Goal: Task Accomplishment & Management: Use online tool/utility

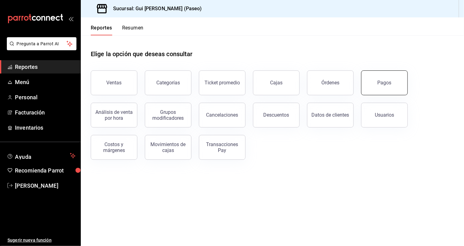
click at [393, 84] on button "Pagos" at bounding box center [384, 83] width 47 height 25
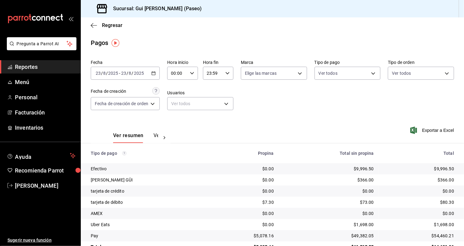
click at [32, 68] on span "Reportes" at bounding box center [45, 67] width 61 height 8
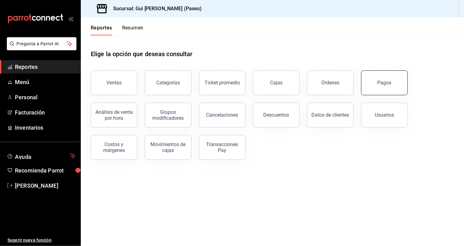
click at [385, 77] on button "Pagos" at bounding box center [384, 83] width 47 height 25
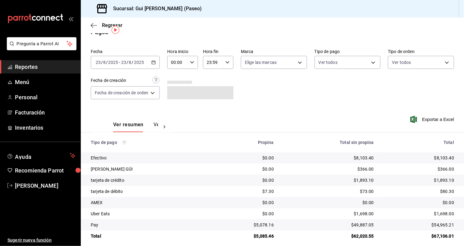
scroll to position [17, 0]
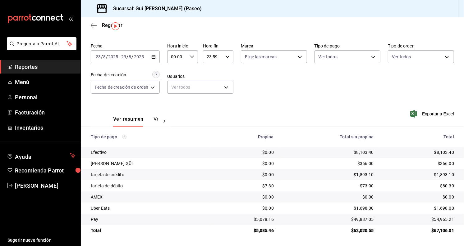
click at [346, 188] on div "$73.00" at bounding box center [329, 186] width 90 height 6
click at [158, 120] on div at bounding box center [164, 121] width 12 height 11
click at [422, 115] on span "Exportar a Excel" at bounding box center [432, 113] width 43 height 7
click at [153, 119] on button "Ver pagos" at bounding box center [146, 121] width 23 height 11
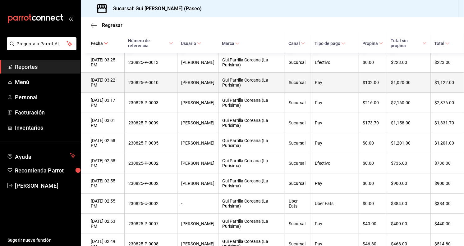
scroll to position [1246, 0]
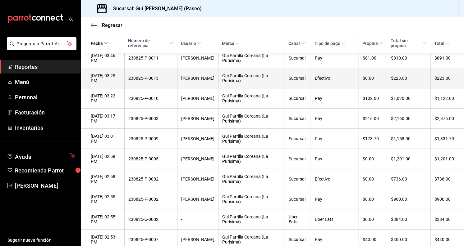
click at [414, 81] on div "$223.00" at bounding box center [409, 78] width 36 height 5
click at [413, 81] on div "$223.00" at bounding box center [409, 78] width 36 height 5
click at [326, 81] on div "Efectivo" at bounding box center [335, 78] width 40 height 5
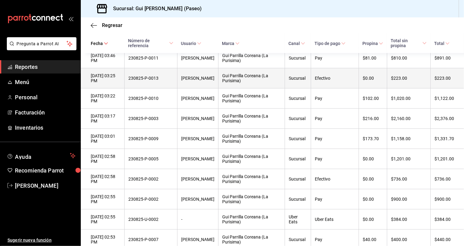
click at [307, 81] on div "Sucursal" at bounding box center [298, 78] width 18 height 5
click at [448, 89] on th "$223.00" at bounding box center [447, 78] width 34 height 20
click at [153, 89] on th "230825-P-0013" at bounding box center [150, 78] width 53 height 20
drag, startPoint x: 155, startPoint y: 104, endPoint x: 217, endPoint y: 109, distance: 62.6
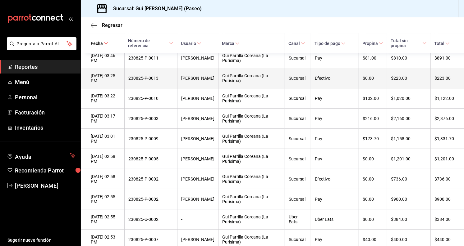
click at [155, 89] on th "230825-P-0013" at bounding box center [150, 78] width 53 height 20
click at [311, 89] on th "Sucursal" at bounding box center [298, 78] width 26 height 20
drag, startPoint x: 320, startPoint y: 111, endPoint x: 330, endPoint y: 109, distance: 9.4
click at [326, 89] on tr "23/08/2025 03:25 PM 230825-P-0013 Laura Colomé Gui Parrilla Coreana (La Purisim…" at bounding box center [272, 78] width 383 height 20
click at [340, 81] on div "Efectivo" at bounding box center [335, 78] width 40 height 5
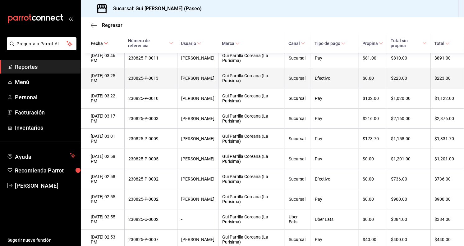
click at [430, 89] on th "$223.00" at bounding box center [447, 78] width 34 height 20
click at [450, 89] on th "$223.00" at bounding box center [447, 78] width 34 height 20
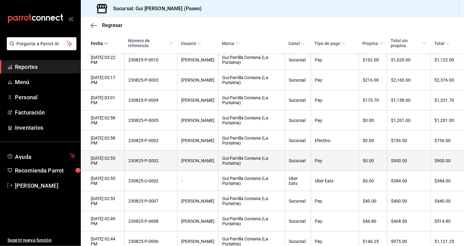
scroll to position [1280, 0]
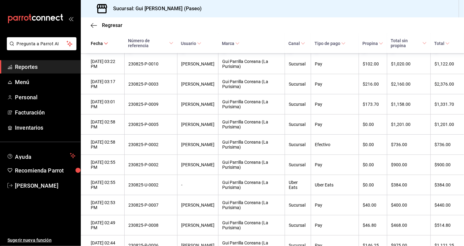
click at [158, 54] on th "230825-P-0013" at bounding box center [150, 44] width 53 height 20
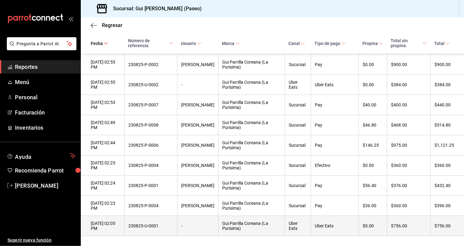
scroll to position [1419, 0]
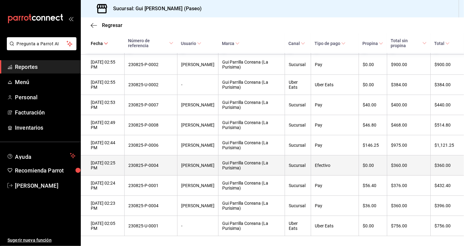
click at [333, 167] on th "Efectivo" at bounding box center [335, 166] width 48 height 20
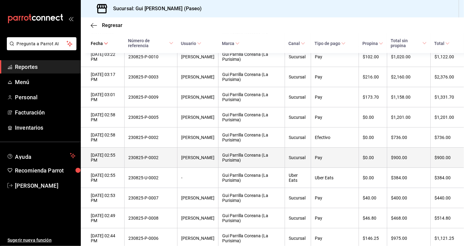
scroll to position [1287, 0]
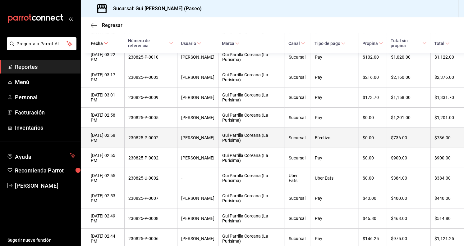
click at [394, 148] on th "$736.00" at bounding box center [408, 138] width 43 height 20
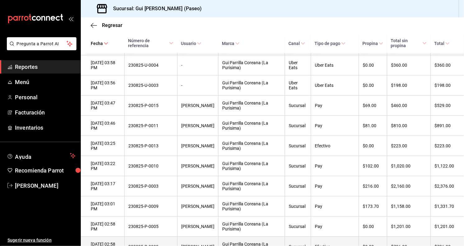
scroll to position [1177, 0]
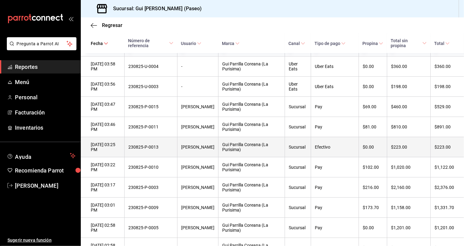
click at [410, 150] on div "$223.00" at bounding box center [409, 147] width 36 height 5
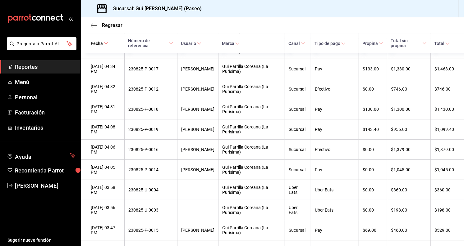
scroll to position [1053, 0]
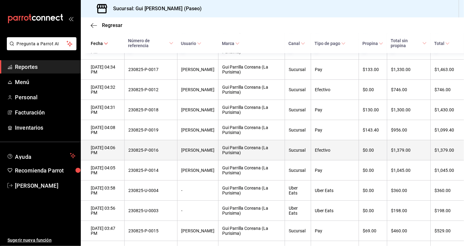
click at [394, 153] on div "$1,379.00" at bounding box center [409, 150] width 36 height 5
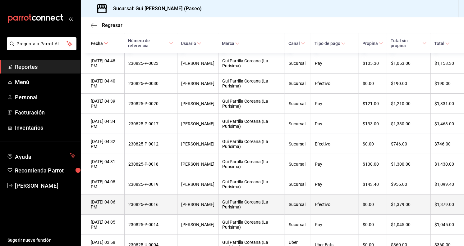
scroll to position [997, 0]
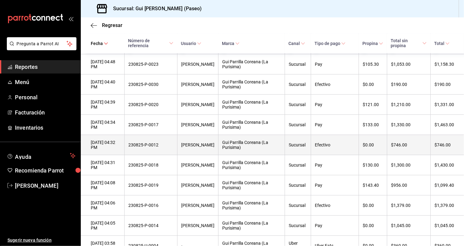
click at [413, 148] on div "$746.00" at bounding box center [409, 145] width 36 height 5
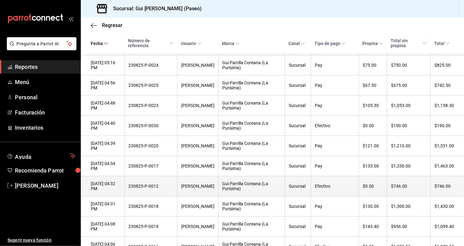
scroll to position [942, 0]
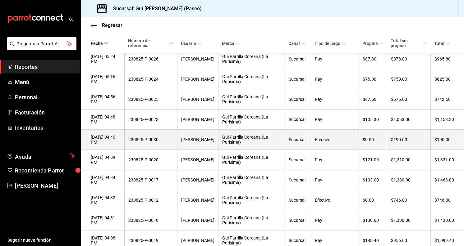
click at [418, 150] on th "$190.00" at bounding box center [408, 140] width 43 height 20
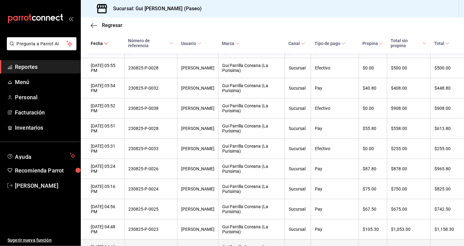
scroll to position [832, 0]
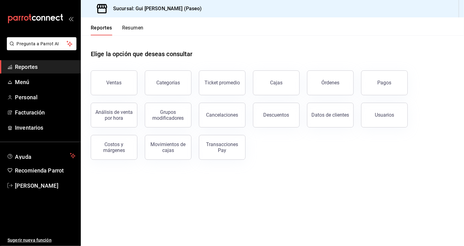
click at [395, 76] on button "Pagos" at bounding box center [384, 83] width 47 height 25
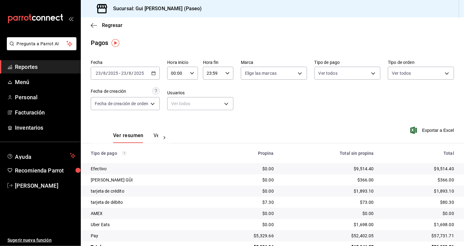
click at [156, 137] on button "Ver pagos" at bounding box center [164, 138] width 23 height 11
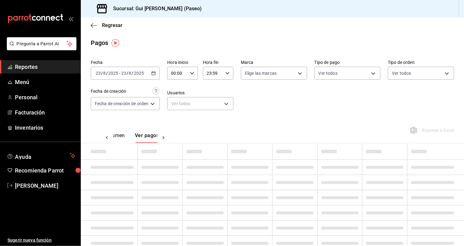
scroll to position [0, 18]
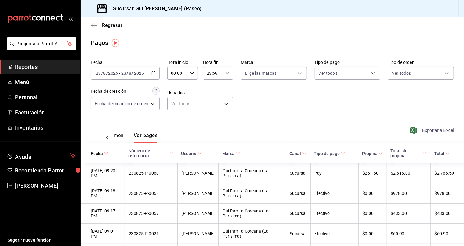
click at [430, 129] on span "Exportar a Excel" at bounding box center [432, 130] width 43 height 7
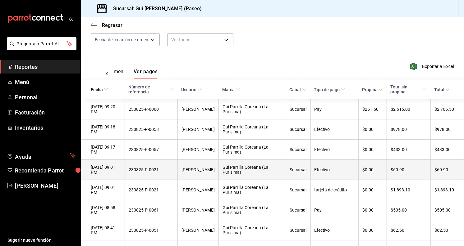
scroll to position [69, 0]
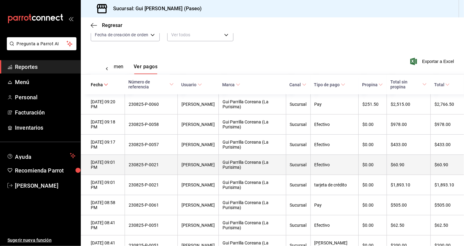
click at [332, 167] on div "Efectivo" at bounding box center [334, 164] width 40 height 5
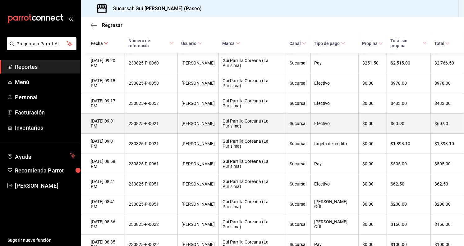
scroll to position [124, 0]
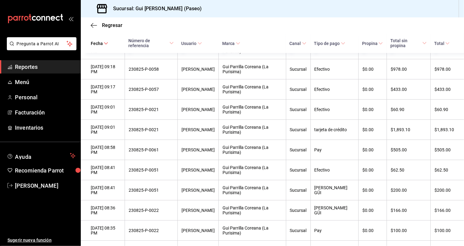
click at [45, 63] on span "Reportes" at bounding box center [45, 67] width 61 height 8
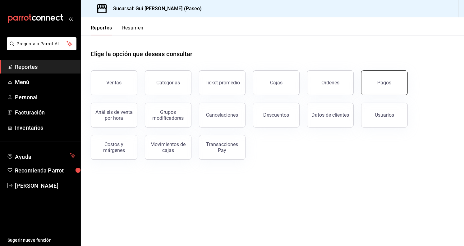
click at [372, 78] on button "Pagos" at bounding box center [384, 83] width 47 height 25
